Goal: Share content: Distribute website content to other platforms or users

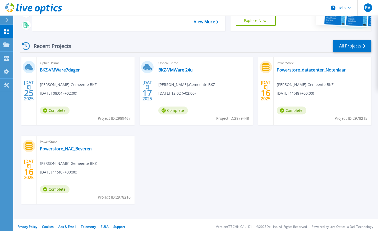
scroll to position [47, 0]
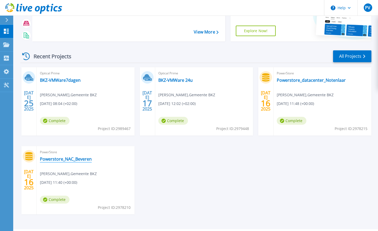
click at [82, 158] on link "Powerstore_NAC_Beveren" at bounding box center [66, 159] width 52 height 5
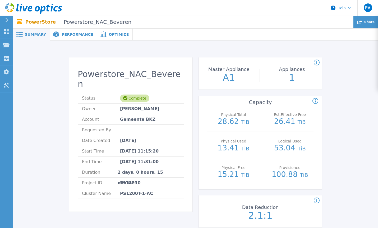
click at [366, 24] on span "Share" at bounding box center [369, 21] width 10 height 3
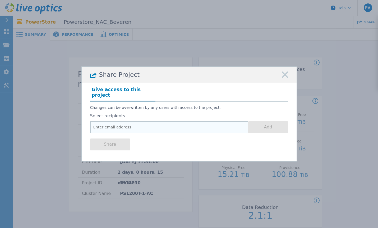
click at [117, 125] on input "email" at bounding box center [169, 127] width 158 height 12
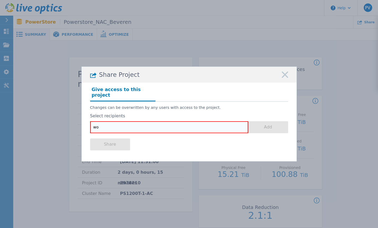
type input "w"
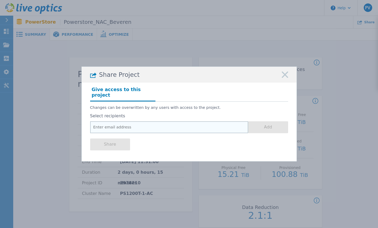
paste input "wout.gysen@syntory.com"
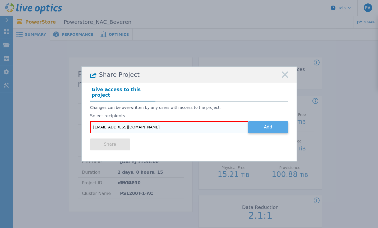
type input "wout.gysen@syntory.com"
click at [272, 122] on button "Add" at bounding box center [268, 127] width 40 height 12
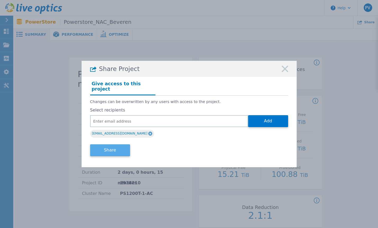
click at [114, 150] on button "Share" at bounding box center [110, 150] width 40 height 12
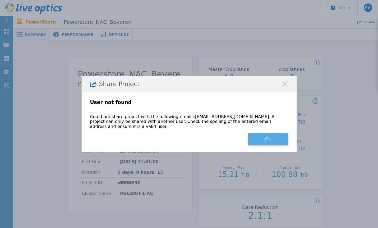
click at [262, 135] on button "Ok" at bounding box center [268, 139] width 40 height 12
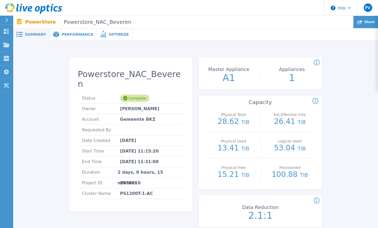
click at [370, 25] on div "Share" at bounding box center [365, 22] width 25 height 12
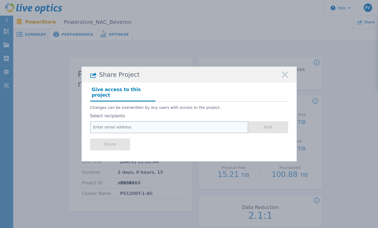
click at [126, 124] on input "email" at bounding box center [169, 127] width 158 height 12
paste input "fpeeters@core-ict.be"
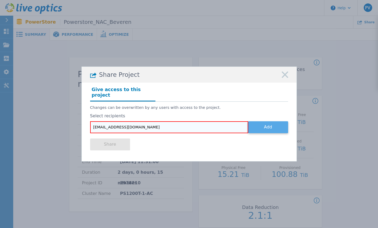
type input "fpeeters@core-ict.be"
click at [258, 126] on button "Add" at bounding box center [268, 127] width 40 height 12
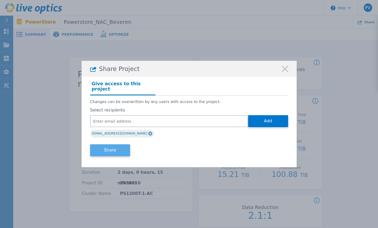
click at [113, 150] on button "Share" at bounding box center [110, 150] width 40 height 12
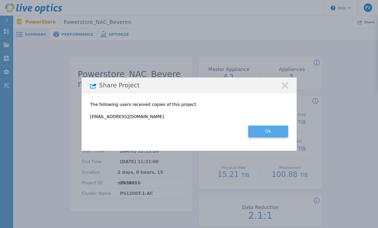
click at [264, 130] on button "Ok" at bounding box center [268, 131] width 40 height 12
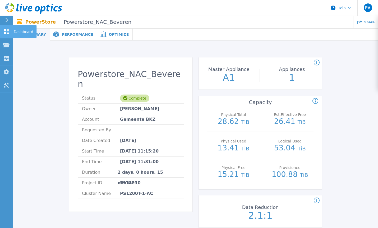
click at [16, 30] on p "Dashboard" at bounding box center [24, 32] width 20 height 14
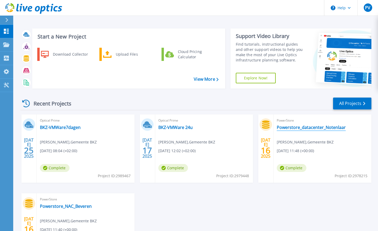
click at [305, 129] on link "Powerstore_datacenter_Notenlaar" at bounding box center [311, 127] width 69 height 5
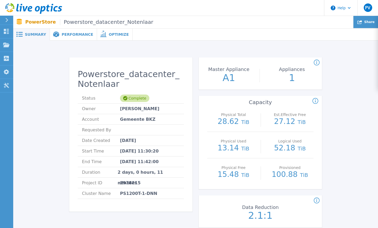
click at [371, 22] on span "Share" at bounding box center [369, 21] width 10 height 3
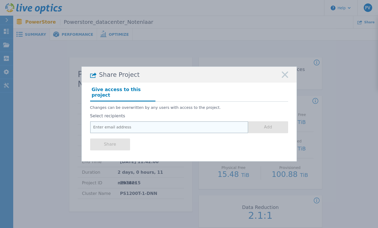
click at [140, 124] on input "email" at bounding box center [169, 127] width 158 height 12
paste input "fpeeters@core-ict.be"
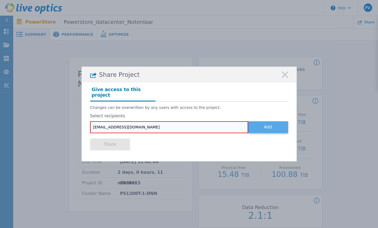
type input "fpeeters@core-ict.be"
click at [270, 126] on button "Add" at bounding box center [268, 127] width 40 height 12
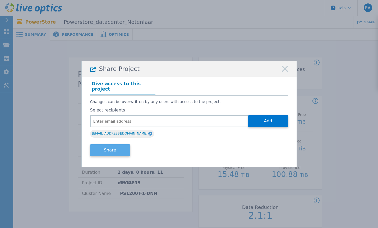
click at [120, 146] on button "Share" at bounding box center [110, 150] width 40 height 12
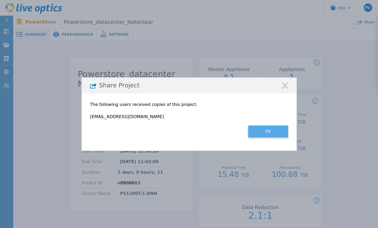
click at [254, 130] on button "Ok" at bounding box center [268, 131] width 40 height 12
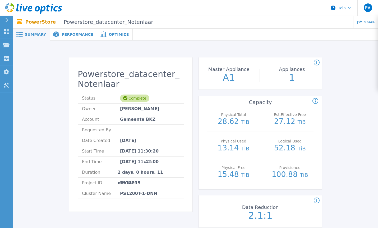
click at [71, 38] on div "Performance" at bounding box center [73, 35] width 47 height 12
